Goal: Task Accomplishment & Management: Complete application form

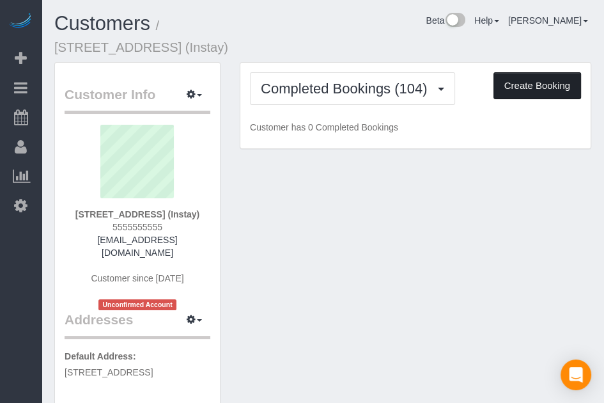
click at [527, 86] on button "Create Booking" at bounding box center [538, 85] width 88 height 27
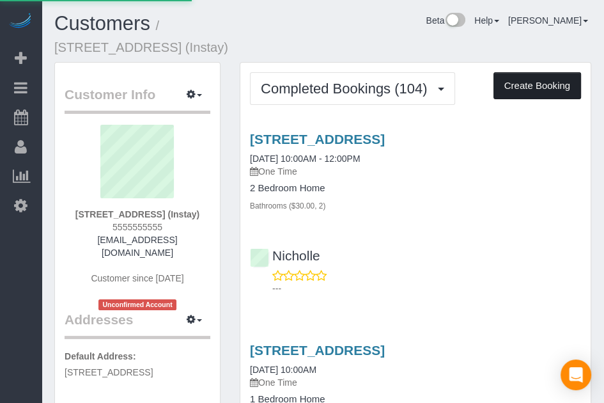
select select "IA"
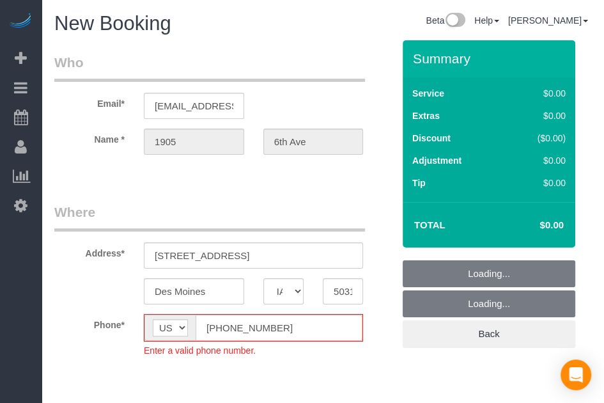
select select "object:4380"
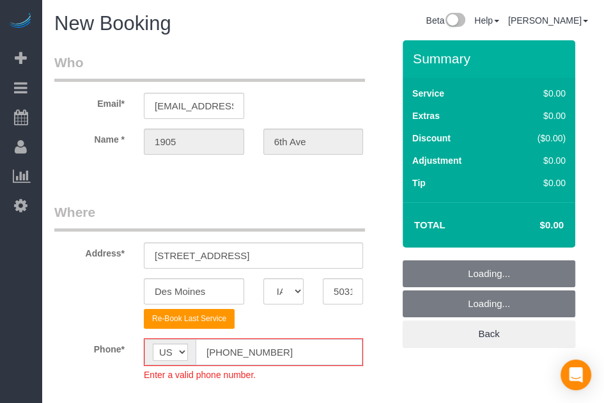
click at [218, 354] on input "[PHONE_NUMBER]" at bounding box center [279, 352] width 167 height 26
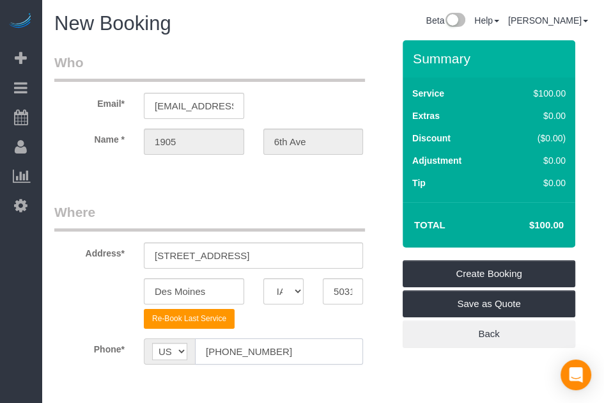
type input "[PHONE_NUMBER]"
drag, startPoint x: 483, startPoint y: 364, endPoint x: 466, endPoint y: 367, distance: 17.6
click at [466, 367] on div "Summary Service $100.00 Extras $0.00 Discount ($0.00) Adjustment $0.00 Tip $0.00" at bounding box center [460, 206] width 134 height 332
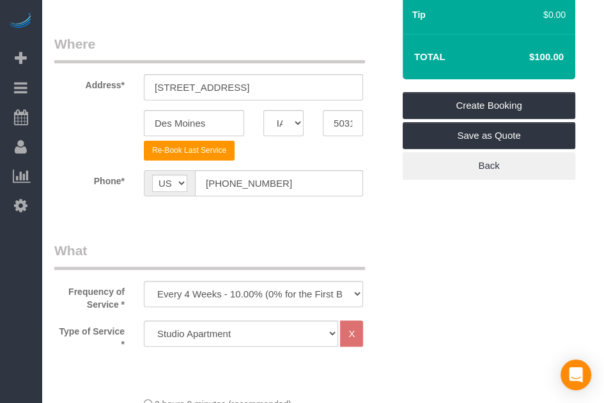
scroll to position [192, 0]
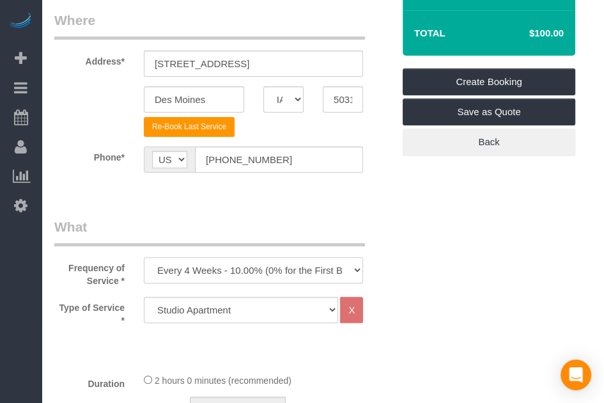
click at [254, 263] on select "Every 6 Weeks (0% for the First Booking) One Time Every 8 Weeks (0% for the Fir…" at bounding box center [253, 270] width 219 height 26
select select "object:4382"
click at [144, 257] on select "Every 6 Weeks (0% for the First Booking) One Time Every 8 Weeks (0% for the Fir…" at bounding box center [253, 270] width 219 height 26
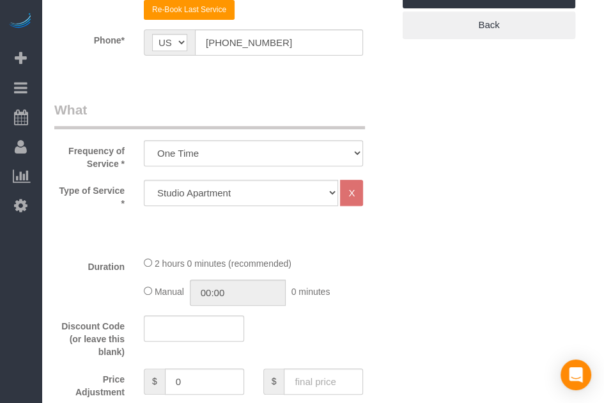
scroll to position [320, 0]
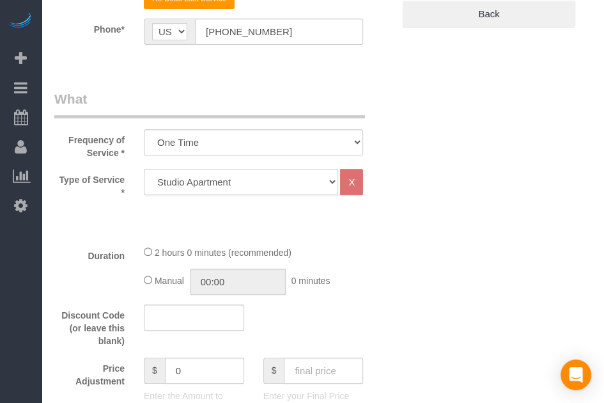
click at [253, 181] on select "Studio Apartment 1 Bedroom Home 2 Bedroom Home 3 Bedroom Home 4 Bedroom Home 5 …" at bounding box center [241, 182] width 194 height 26
select select "18"
click at [144, 169] on select "Studio Apartment 1 Bedroom Home 2 Bedroom Home 3 Bedroom Home 4 Bedroom Home 5 …" at bounding box center [241, 182] width 194 height 26
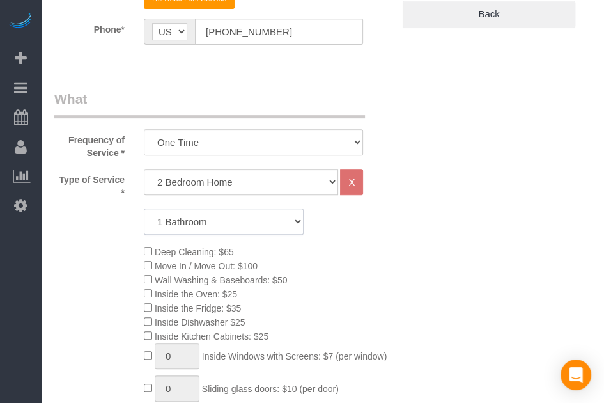
click at [251, 219] on select "1 Bathroom 2 Bathrooms 3 Bathrooms 4 Bathrooms 5 Bathrooms 6 Bathrooms" at bounding box center [224, 221] width 160 height 26
select select "2"
click at [144, 208] on select "1 Bathroom 2 Bathrooms 3 Bathrooms 4 Bathrooms 5 Bathrooms 6 Bathrooms" at bounding box center [224, 221] width 160 height 26
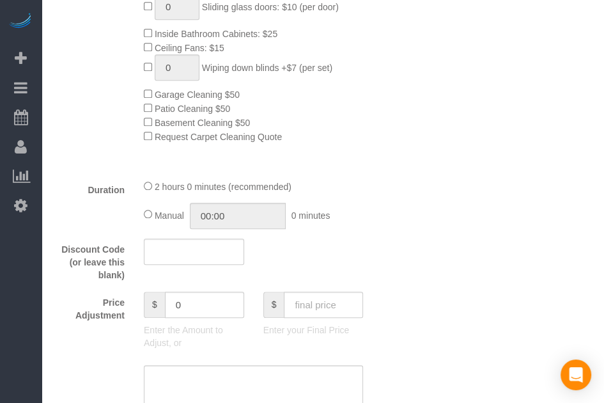
scroll to position [767, 0]
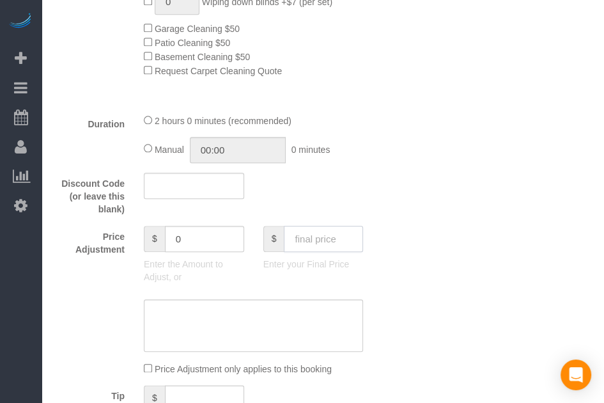
click at [329, 245] on input "text" at bounding box center [323, 239] width 79 height 26
type input "95"
click at [366, 290] on div "Price Adjustment $ 0 Enter the Amount to Adjust, or $ 95 Enter your Final Price" at bounding box center [224, 258] width 358 height 64
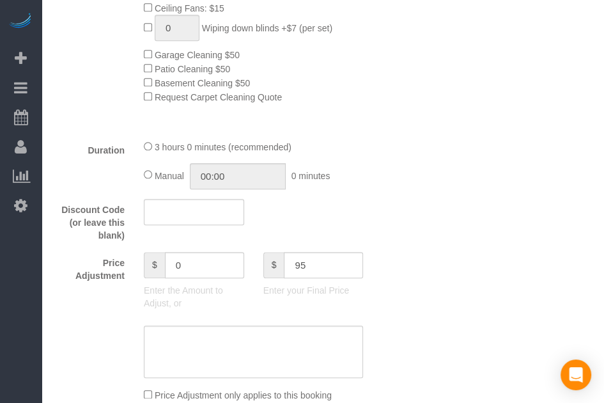
type input "-94"
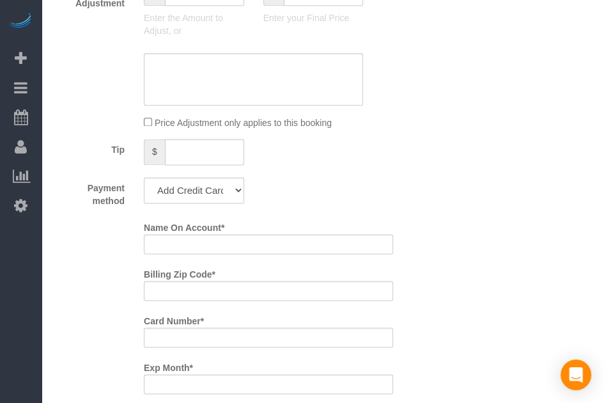
scroll to position [1023, 0]
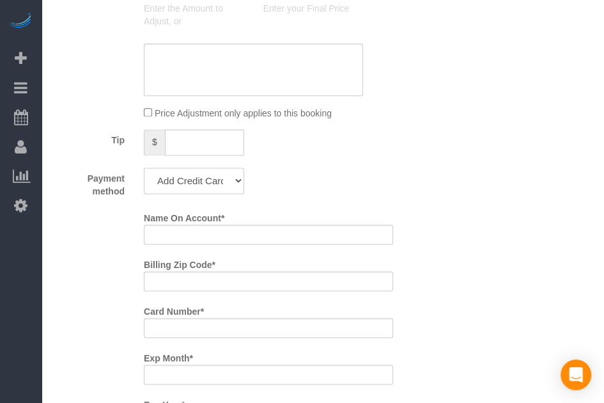
click at [217, 182] on select "Add Credit Card Cash Check Paypal" at bounding box center [194, 181] width 100 height 26
select select "string:check"
click at [144, 172] on select "Add Credit Card Cash Check Paypal" at bounding box center [194, 181] width 100 height 26
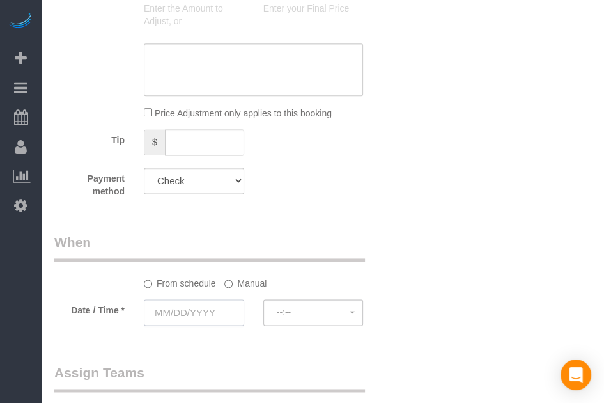
click at [194, 318] on input "text" at bounding box center [194, 312] width 100 height 26
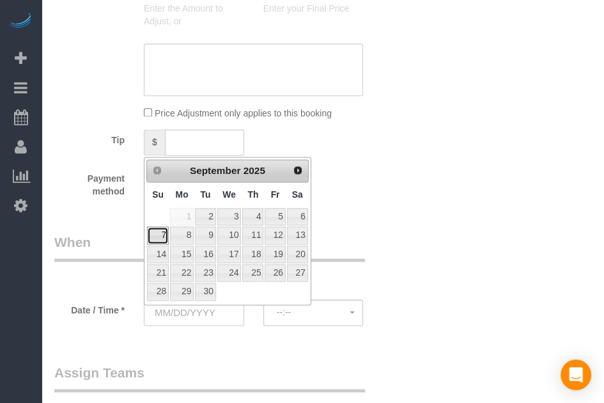
click at [158, 235] on link "7" at bounding box center [158, 234] width 22 height 17
type input "[DATE]"
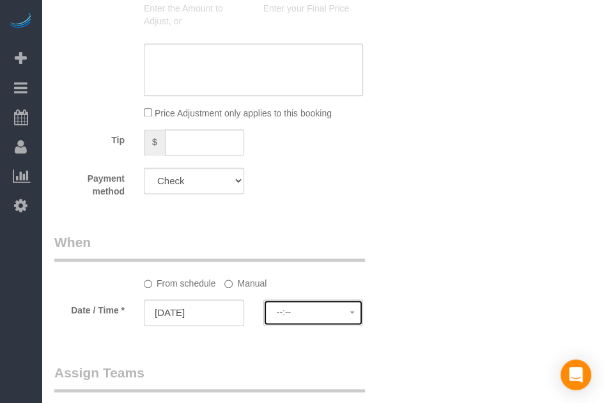
click at [301, 311] on span "--:--" at bounding box center [314, 312] width 74 height 10
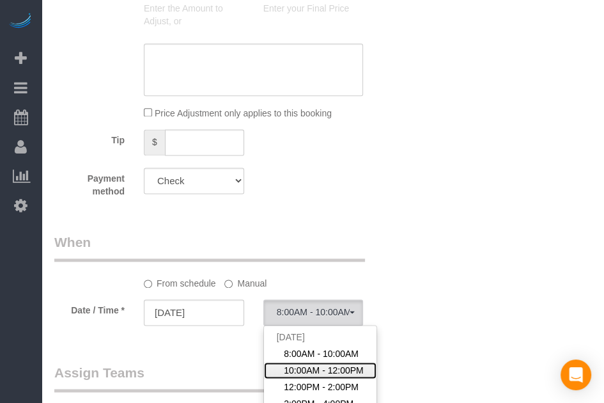
click at [320, 375] on span "10:00AM - 12:00PM" at bounding box center [324, 370] width 80 height 13
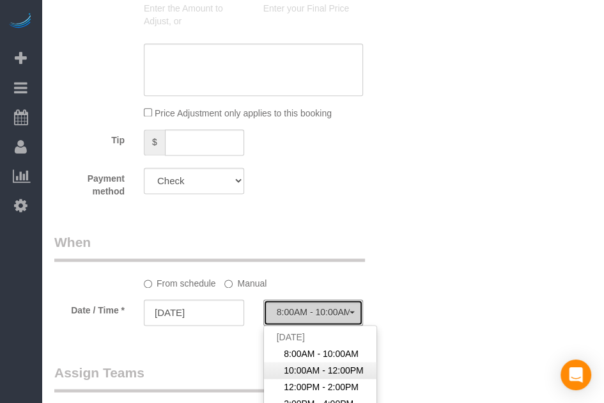
select select "spot27"
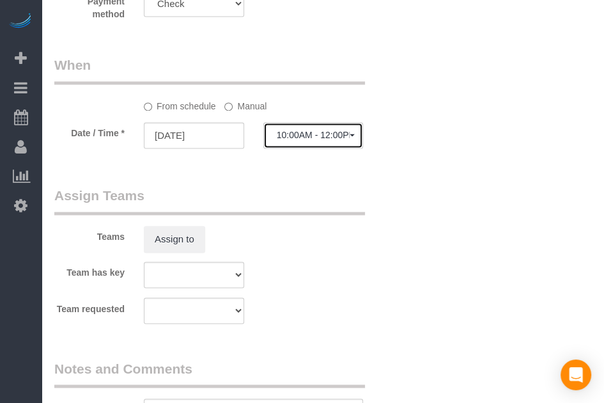
scroll to position [1215, 0]
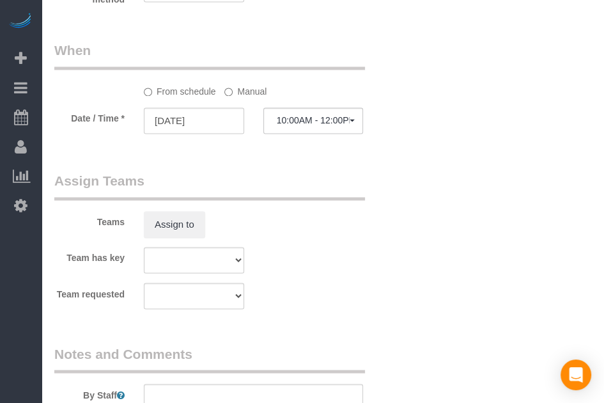
drag, startPoint x: 421, startPoint y: 283, endPoint x: 391, endPoint y: 272, distance: 31.4
click at [394, 273] on div "Team has key Alexsa [GEOGRAPHIC_DATA] Audrianna [PERSON_NAME][GEOGRAPHIC_DATA] …" at bounding box center [224, 260] width 358 height 26
drag, startPoint x: 404, startPoint y: 273, endPoint x: 421, endPoint y: 269, distance: 17.2
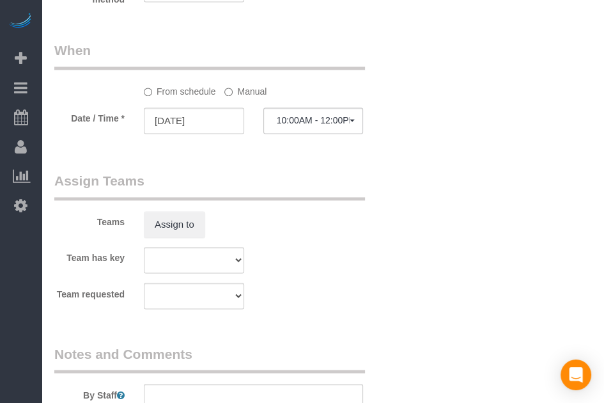
click at [233, 98] on label "Manual" at bounding box center [245, 89] width 42 height 17
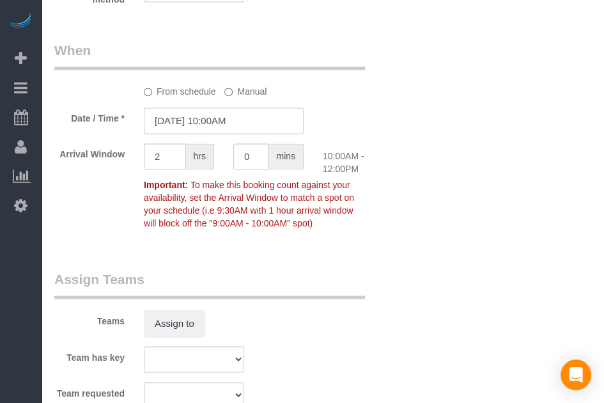
click at [238, 120] on input "[DATE] 10:00AM" at bounding box center [224, 120] width 160 height 26
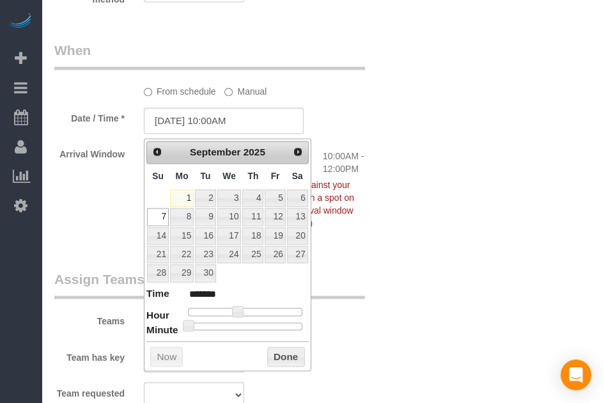
type input "[DATE] 10:30AM"
type input "*******"
click at [247, 324] on div at bounding box center [245, 326] width 114 height 8
click at [296, 347] on button "Done" at bounding box center [286, 357] width 38 height 20
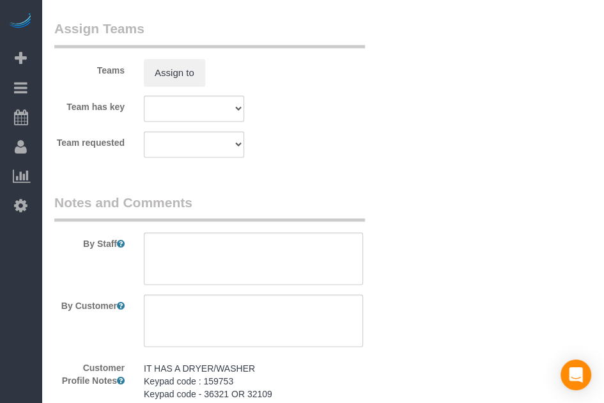
scroll to position [1535, 0]
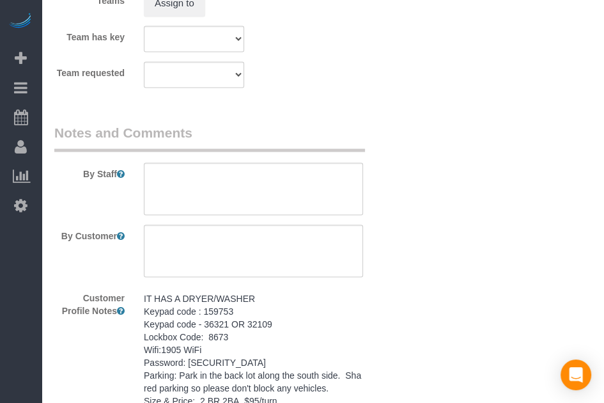
click at [258, 318] on pre "IT HAS A DRYER/WASHER Keypad code : 159753 Keypad code - 36321 OR 32109 Lockbox…" at bounding box center [253, 388] width 219 height 192
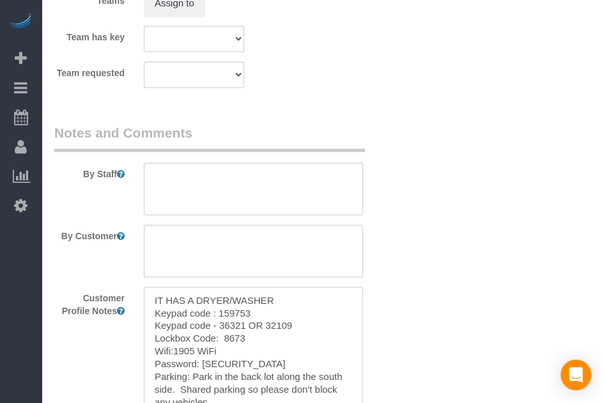
click at [258, 318] on textarea "IT HAS A DRYER/WASHER Keypad code : 159753 Keypad code - 36321 OR 32109 Lockbox…" at bounding box center [253, 357] width 219 height 141
click at [311, 198] on textarea at bounding box center [253, 189] width 219 height 52
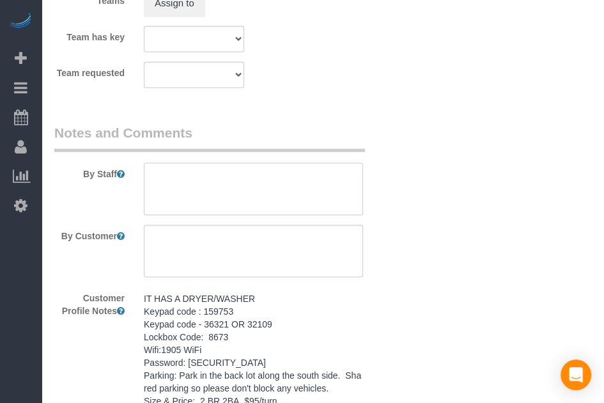
paste textarea "IT HAS A DRYER/WASHER Keypad code : 159753 Keypad code - 36321 OR 32109 Lockbox…"
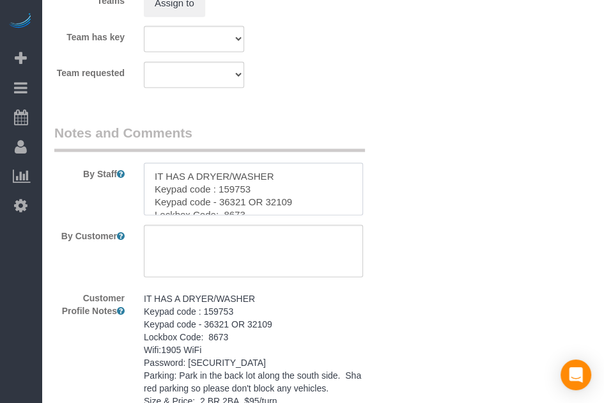
scroll to position [171, 0]
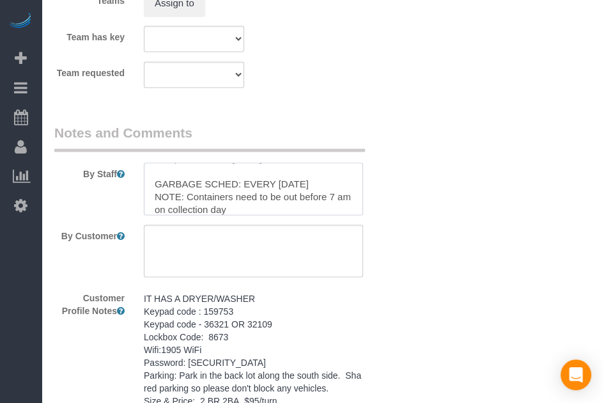
type textarea "IT HAS A DRYER/WASHER Keypad code : 159753 Keypad code - 36321 OR 32109 Lockbox…"
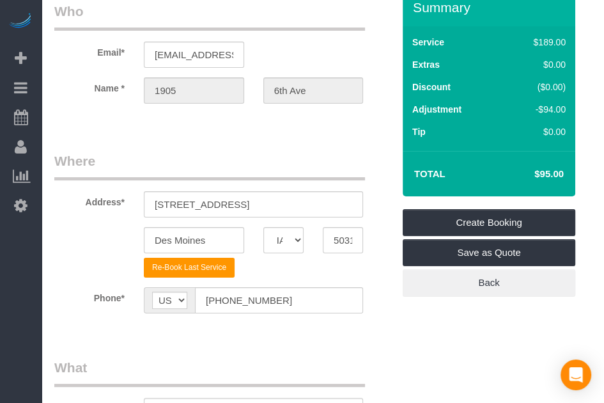
scroll to position [0, 0]
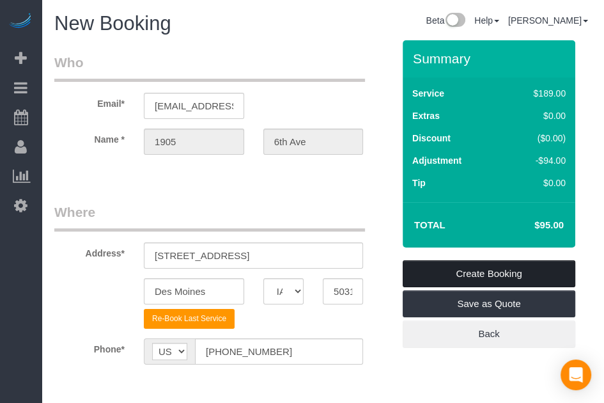
click at [504, 274] on link "Create Booking" at bounding box center [489, 273] width 173 height 27
